Goal: Task Accomplishment & Management: Manage account settings

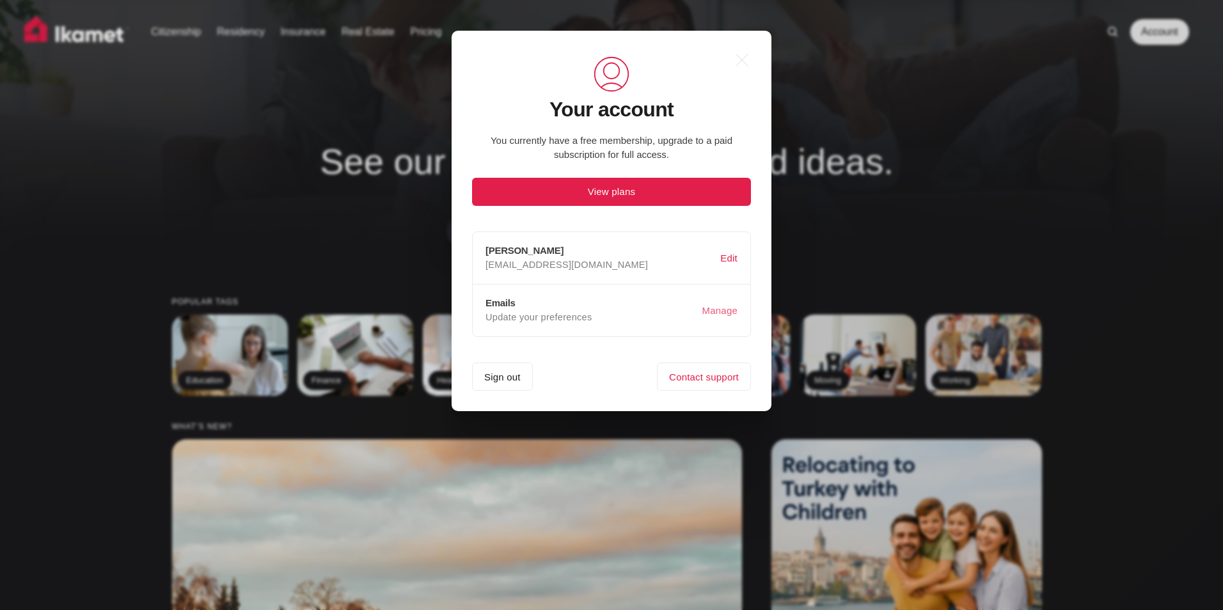
click at [723, 309] on button "Manage" at bounding box center [720, 311] width 40 height 24
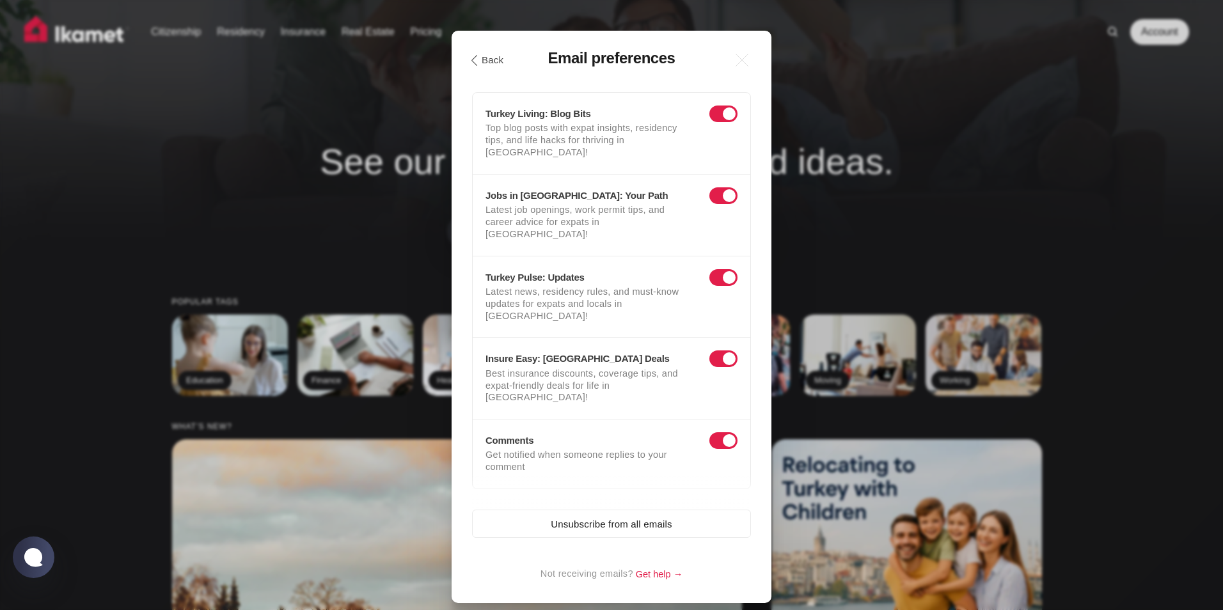
click at [719, 115] on span at bounding box center [723, 114] width 28 height 17
click at [712, 117] on input "checkbox" at bounding box center [712, 117] width 0 height 0
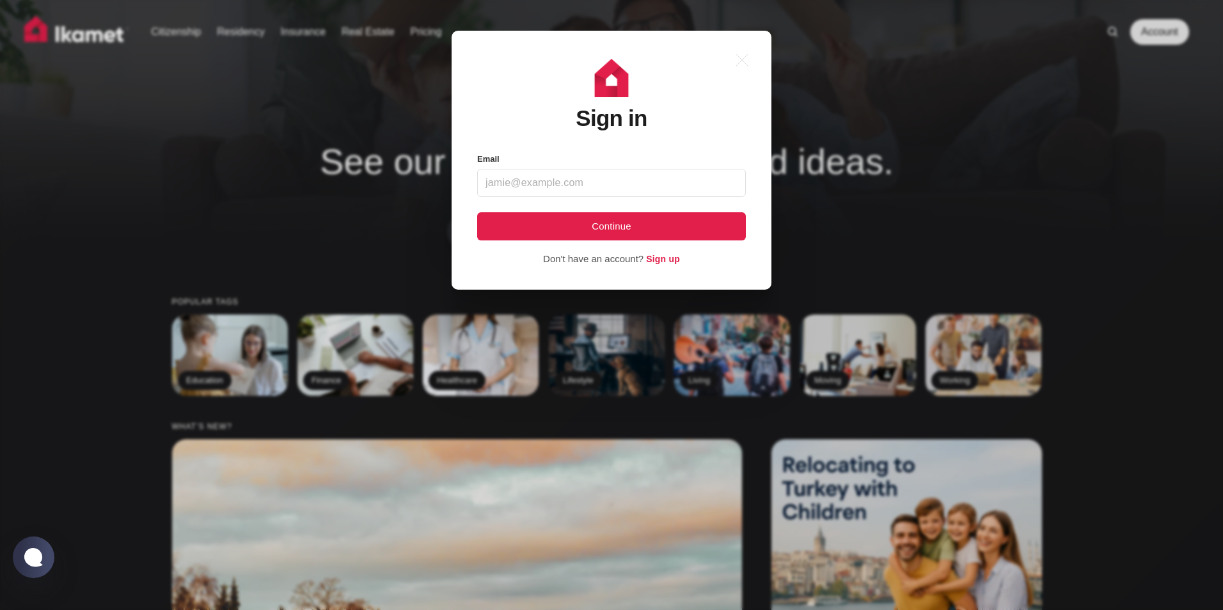
click at [661, 182] on input "Email" at bounding box center [611, 183] width 269 height 28
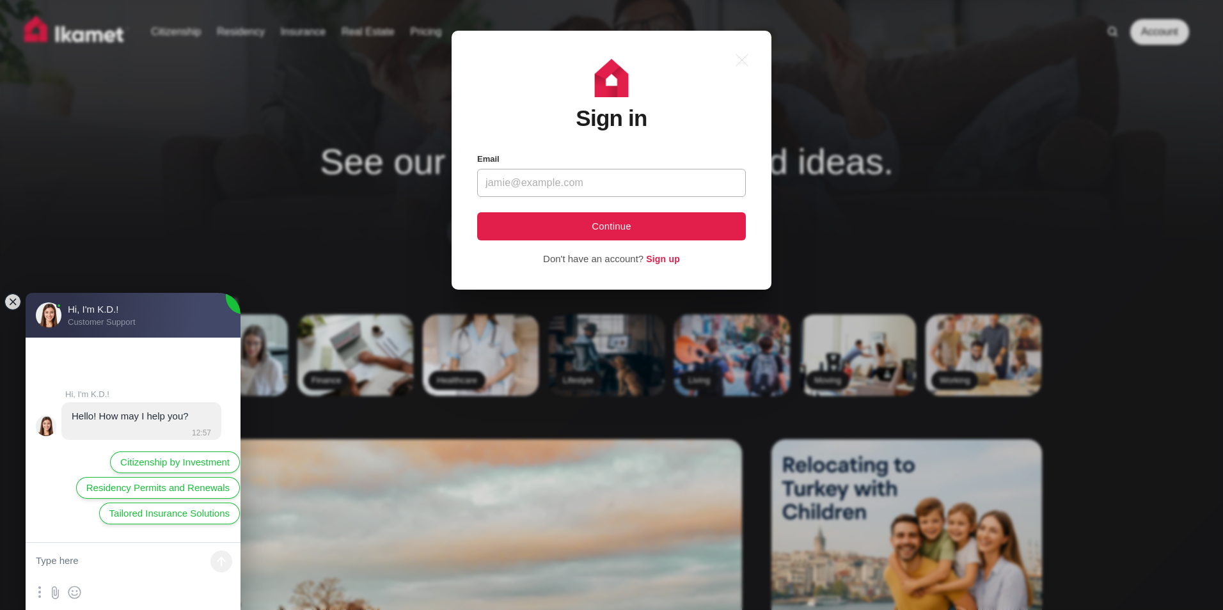
click at [647, 181] on input "Email" at bounding box center [611, 183] width 269 height 28
type input "newbynw@hotmail.com"
click at [615, 224] on button "Continue" at bounding box center [611, 226] width 269 height 28
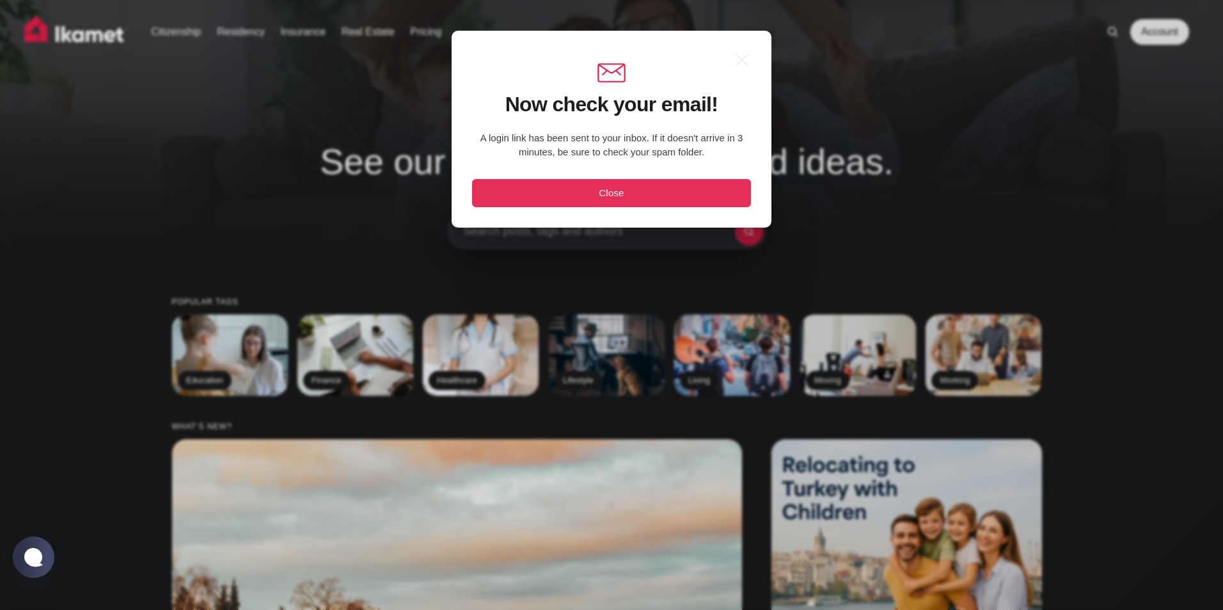
click at [614, 188] on button "Close" at bounding box center [611, 193] width 279 height 28
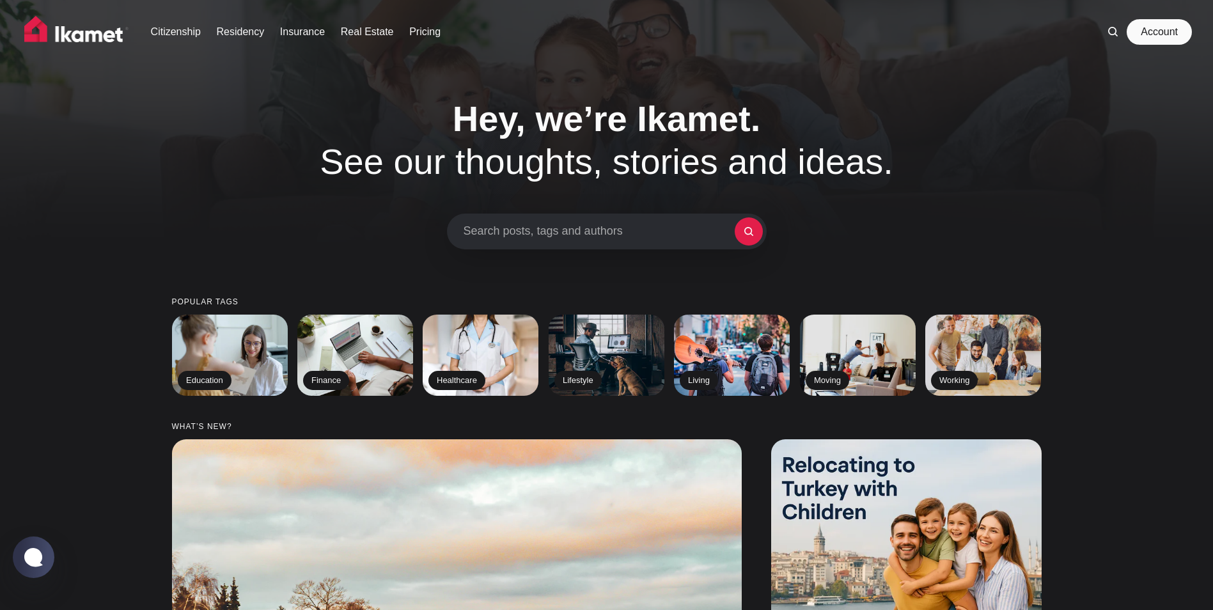
click at [1155, 33] on link "Account" at bounding box center [1159, 32] width 59 height 26
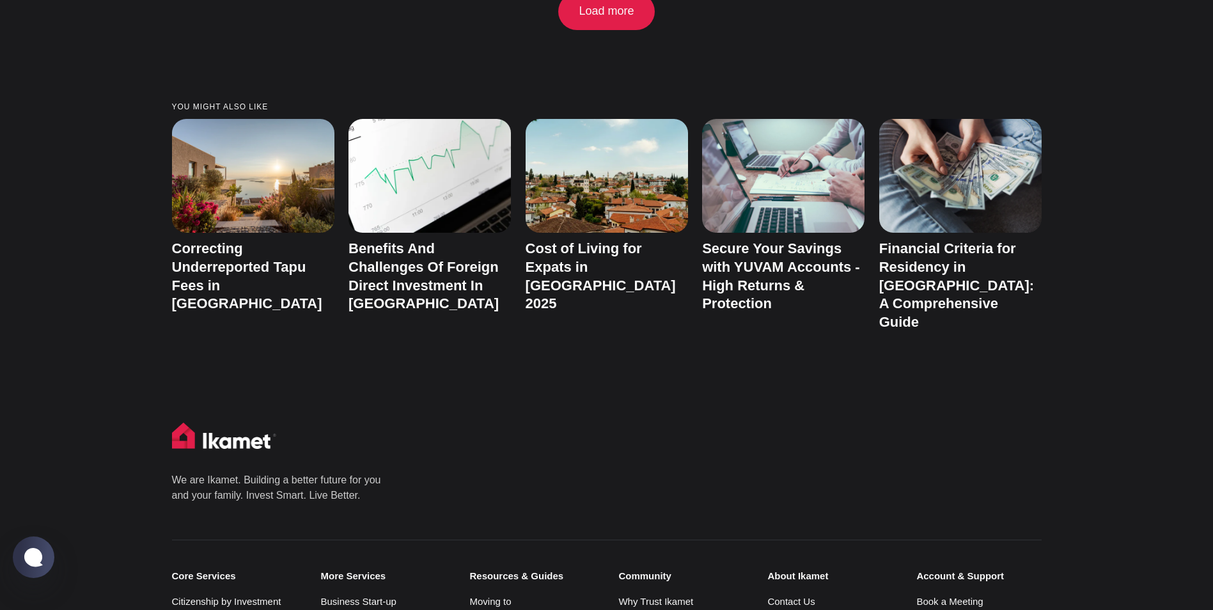
scroll to position [2891, 0]
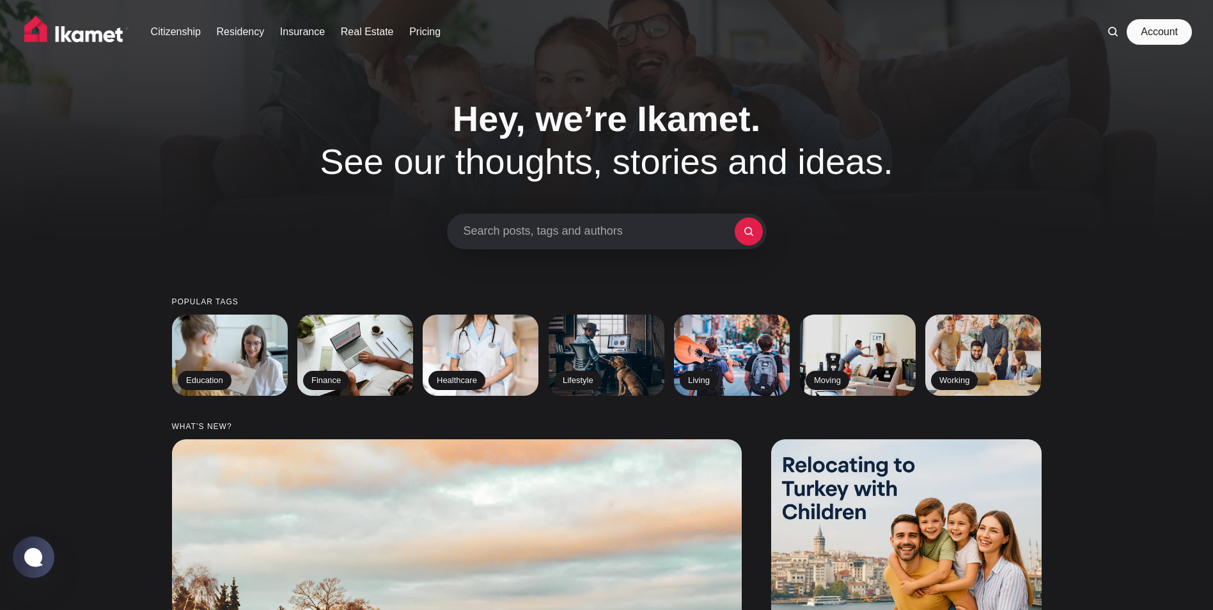
click at [1158, 33] on link "Account" at bounding box center [1159, 32] width 59 height 26
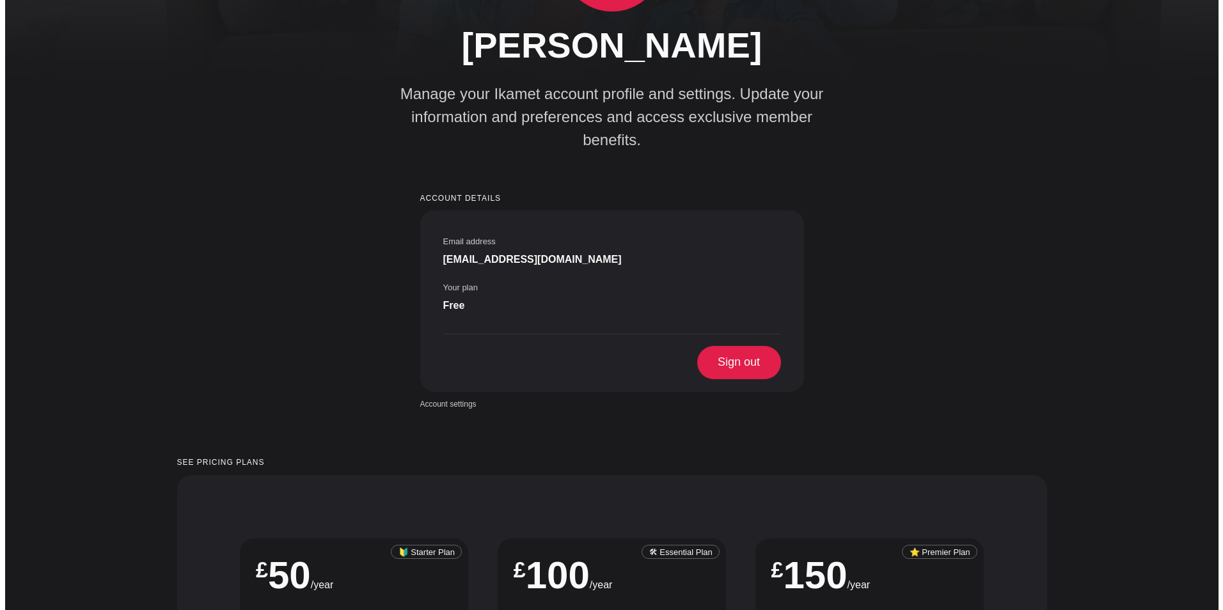
scroll to position [164, 0]
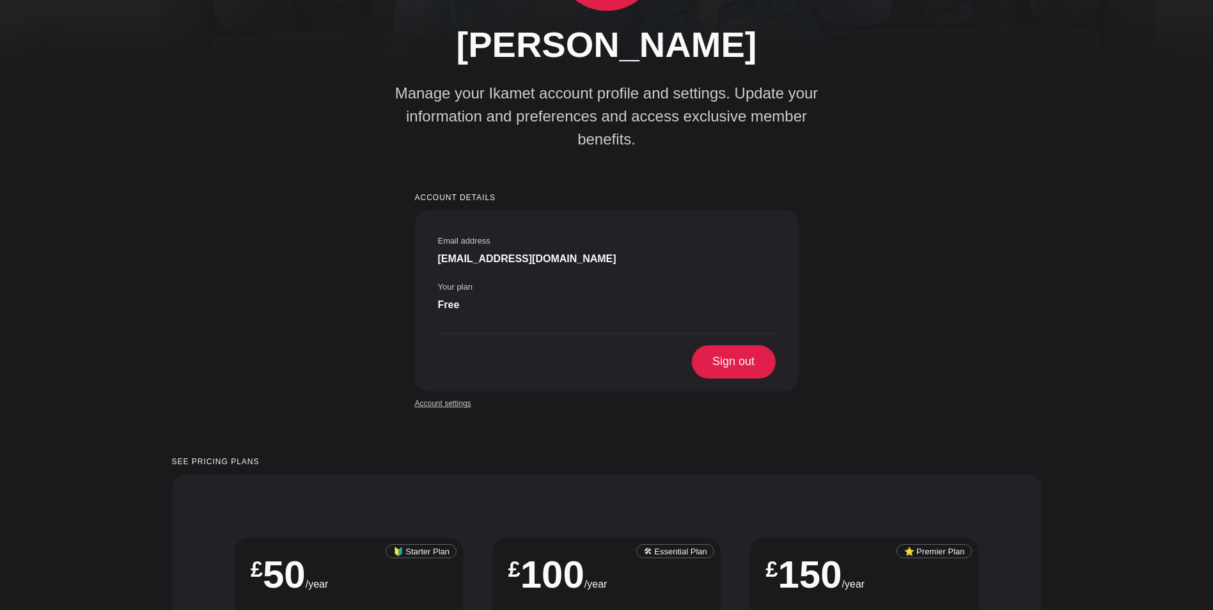
click at [455, 398] on link "Account settings" at bounding box center [443, 404] width 56 height 12
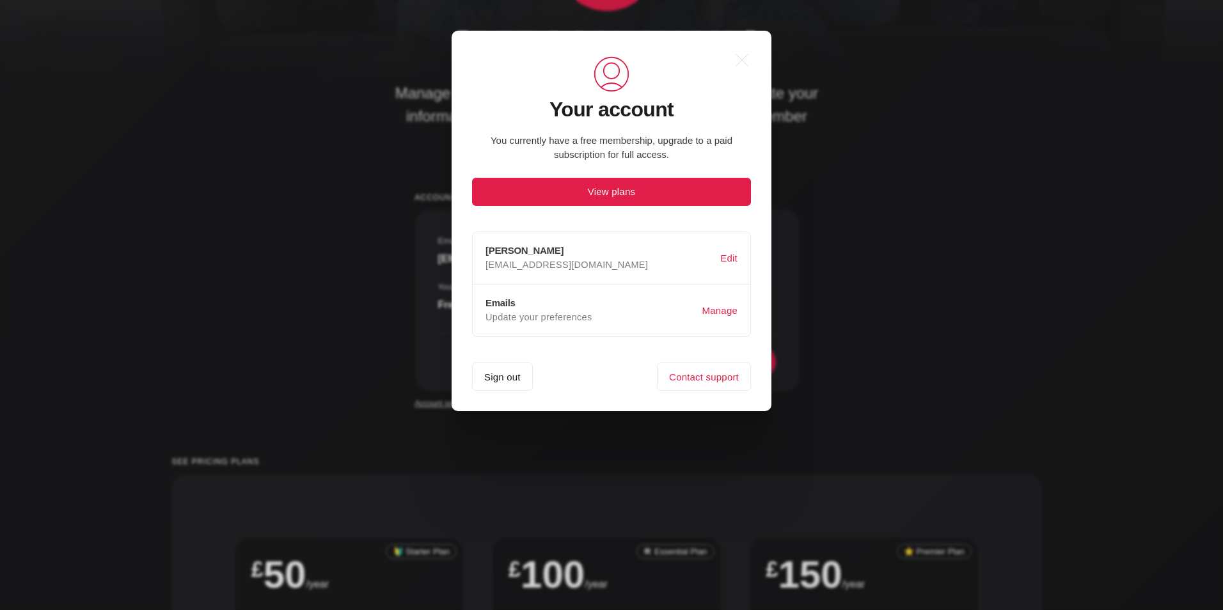
scroll to position [0, 0]
click at [732, 306] on button "Manage" at bounding box center [720, 311] width 40 height 24
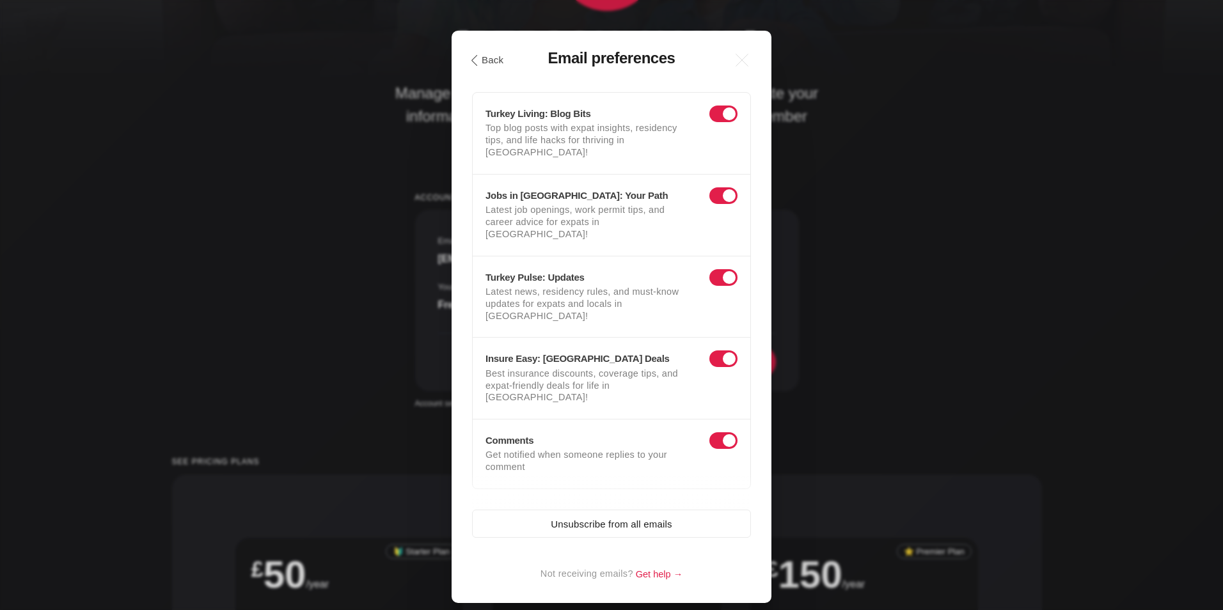
click at [717, 124] on section "Turkey Living: Blog Bits Top blog posts with expat insights, residency tips, an…" at bounding box center [612, 140] width 278 height 69
click at [721, 118] on span at bounding box center [723, 114] width 28 height 17
click at [712, 117] on input "checkbox" at bounding box center [712, 117] width 0 height 0
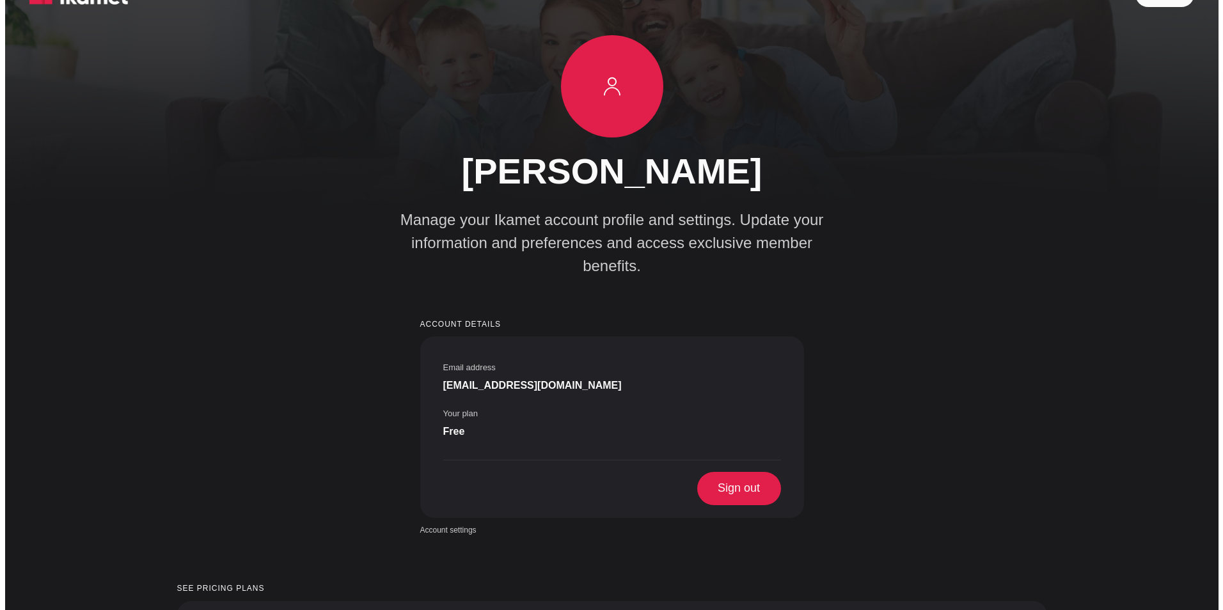
scroll to position [58, 0]
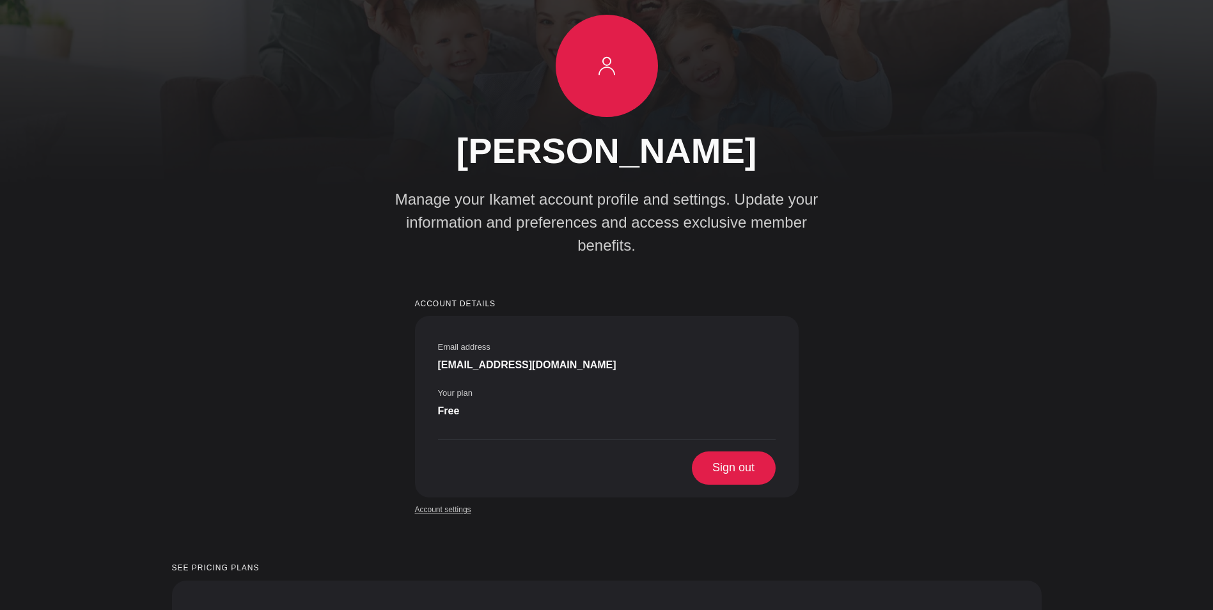
click at [458, 504] on link "Account settings" at bounding box center [443, 510] width 56 height 12
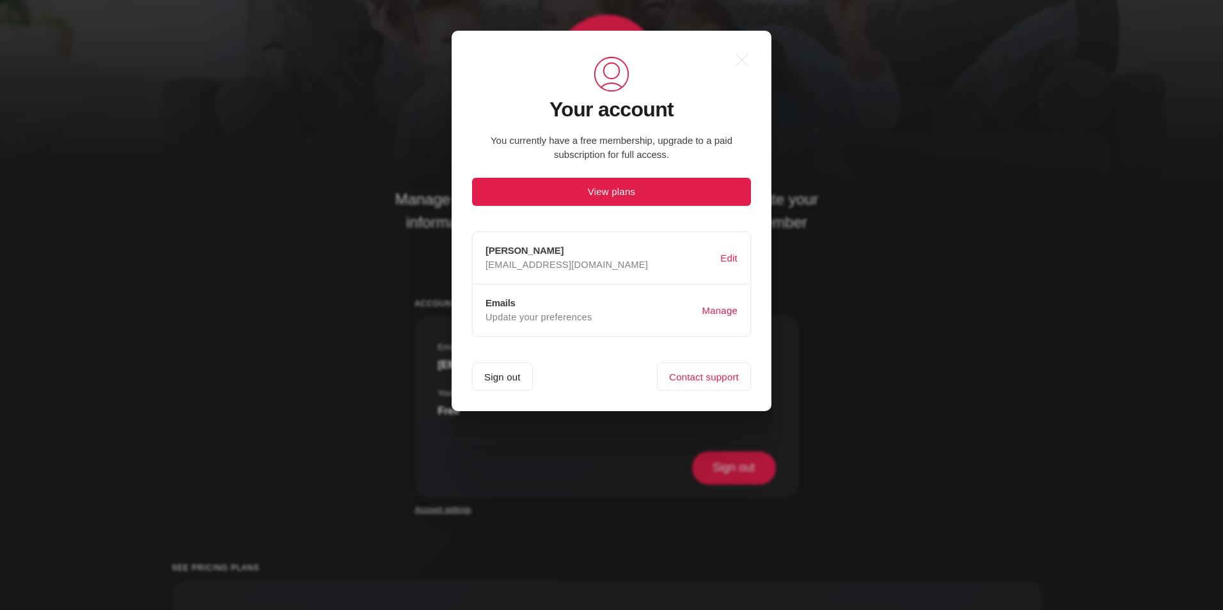
scroll to position [0, 0]
click at [727, 312] on button "Manage" at bounding box center [720, 311] width 40 height 24
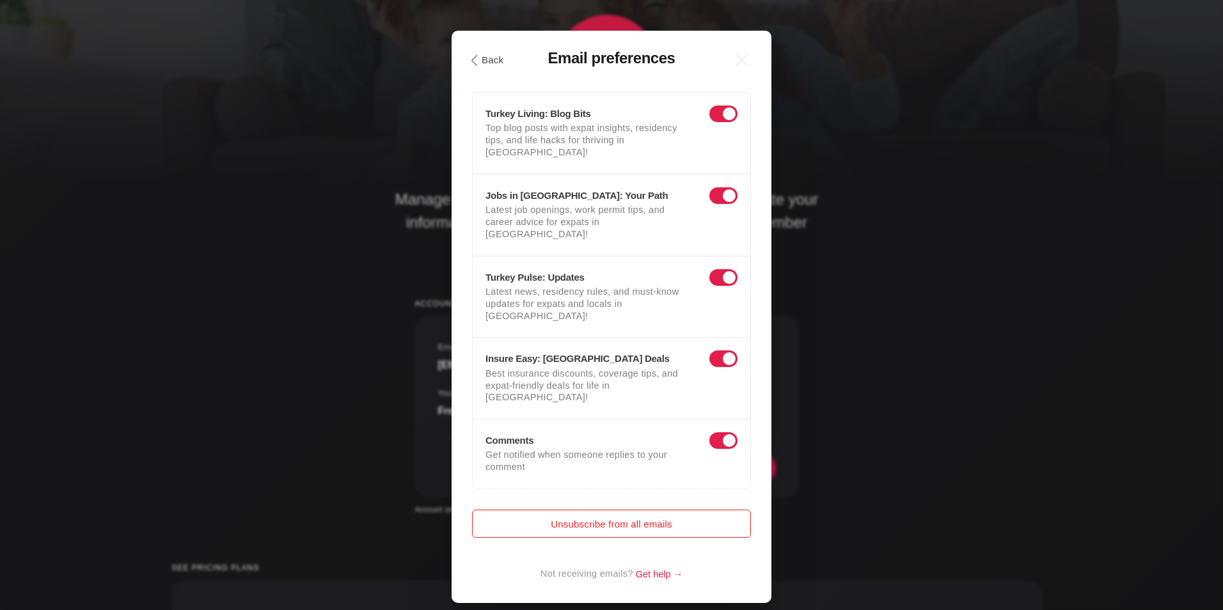
click at [611, 510] on button "Unsubscribe from all emails" at bounding box center [611, 524] width 279 height 28
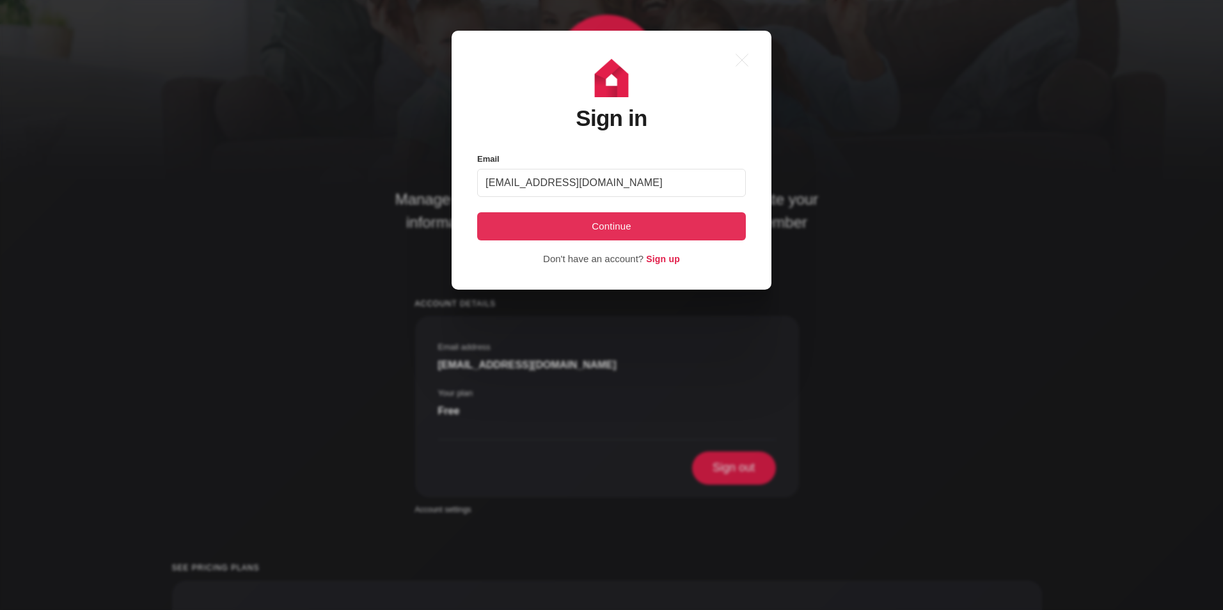
type input "[EMAIL_ADDRESS][DOMAIN_NAME]"
click at [615, 221] on button "Continue" at bounding box center [611, 226] width 269 height 28
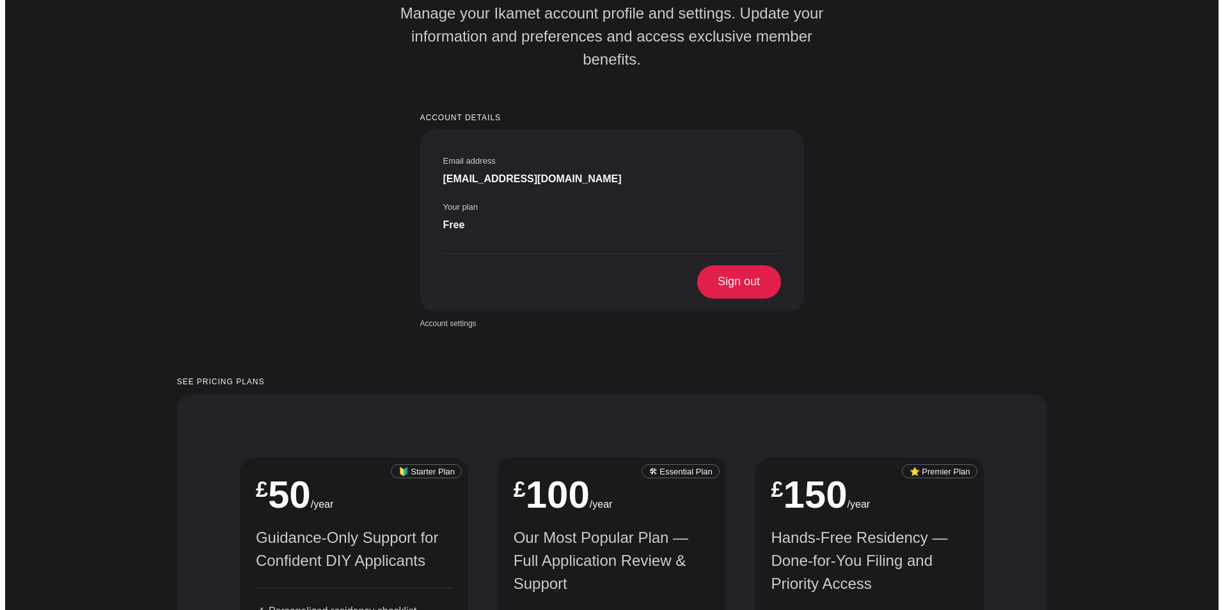
scroll to position [245, 0]
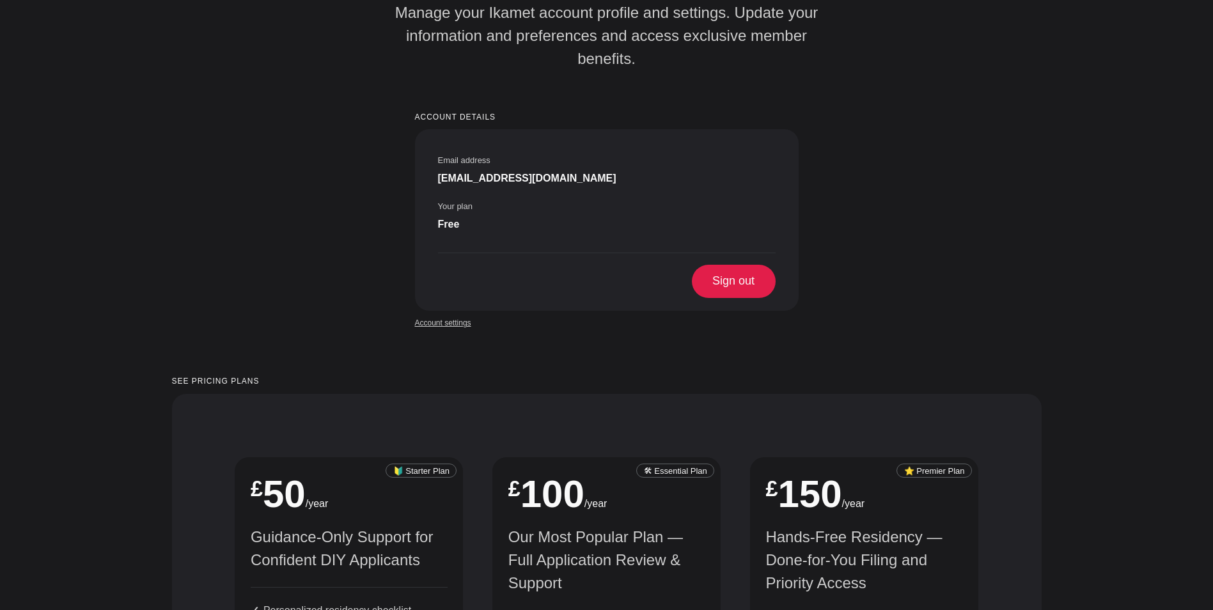
click at [453, 317] on link "Account settings" at bounding box center [443, 323] width 56 height 12
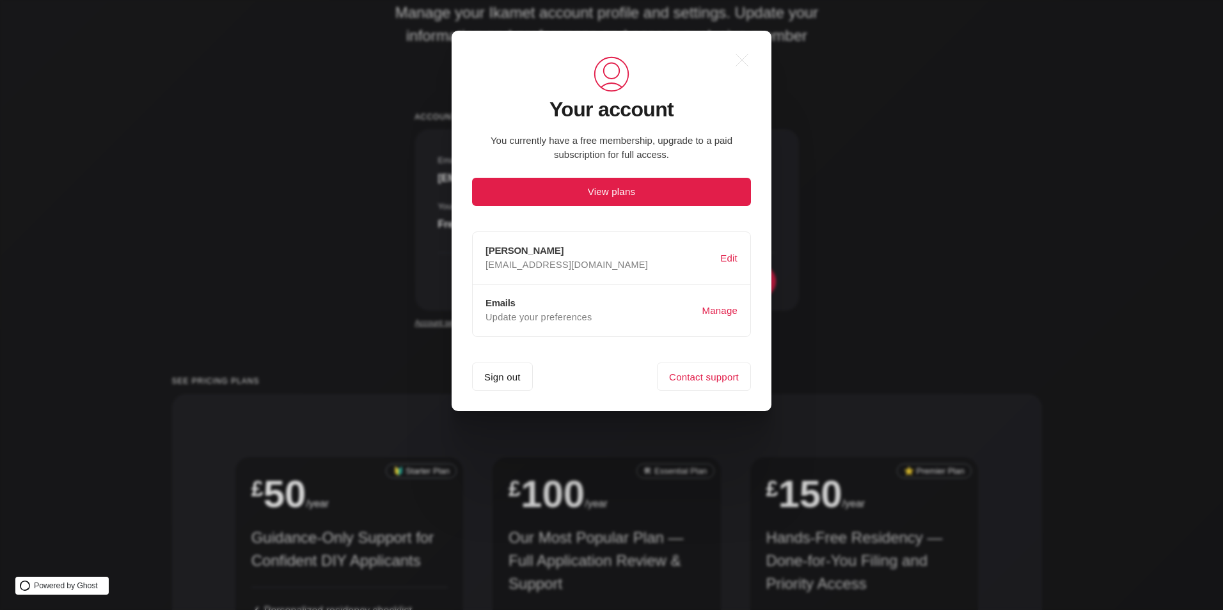
scroll to position [0, 0]
click at [722, 311] on button "Manage" at bounding box center [720, 311] width 40 height 24
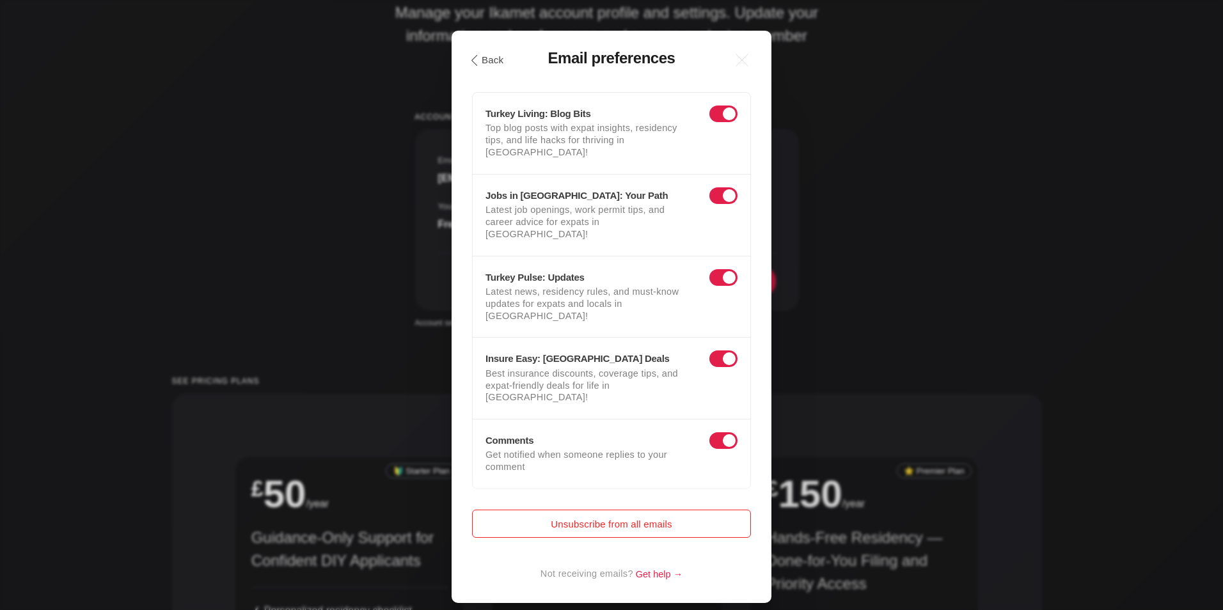
click at [607, 510] on button "Unsubscribe from all emails" at bounding box center [611, 524] width 279 height 28
